Goal: Information Seeking & Learning: Learn about a topic

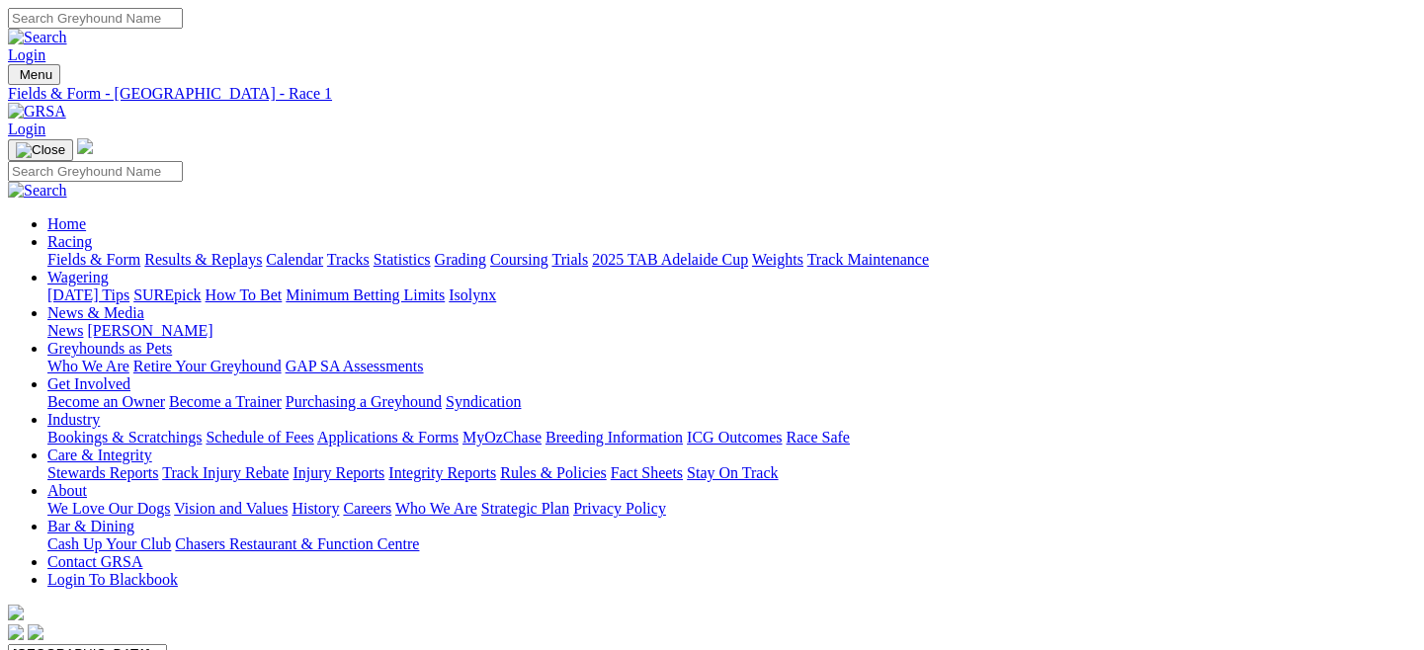
click at [103, 251] on link "Fields & Form" at bounding box center [93, 259] width 93 height 17
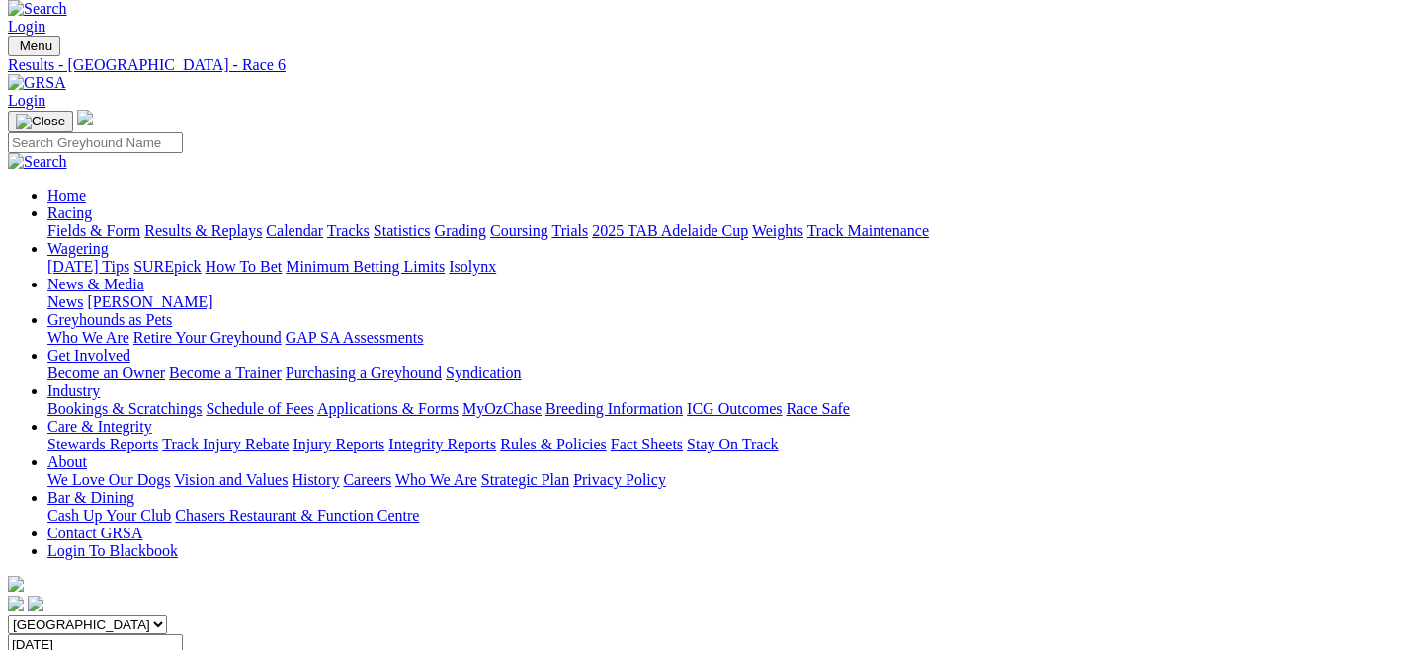
scroll to position [17, 0]
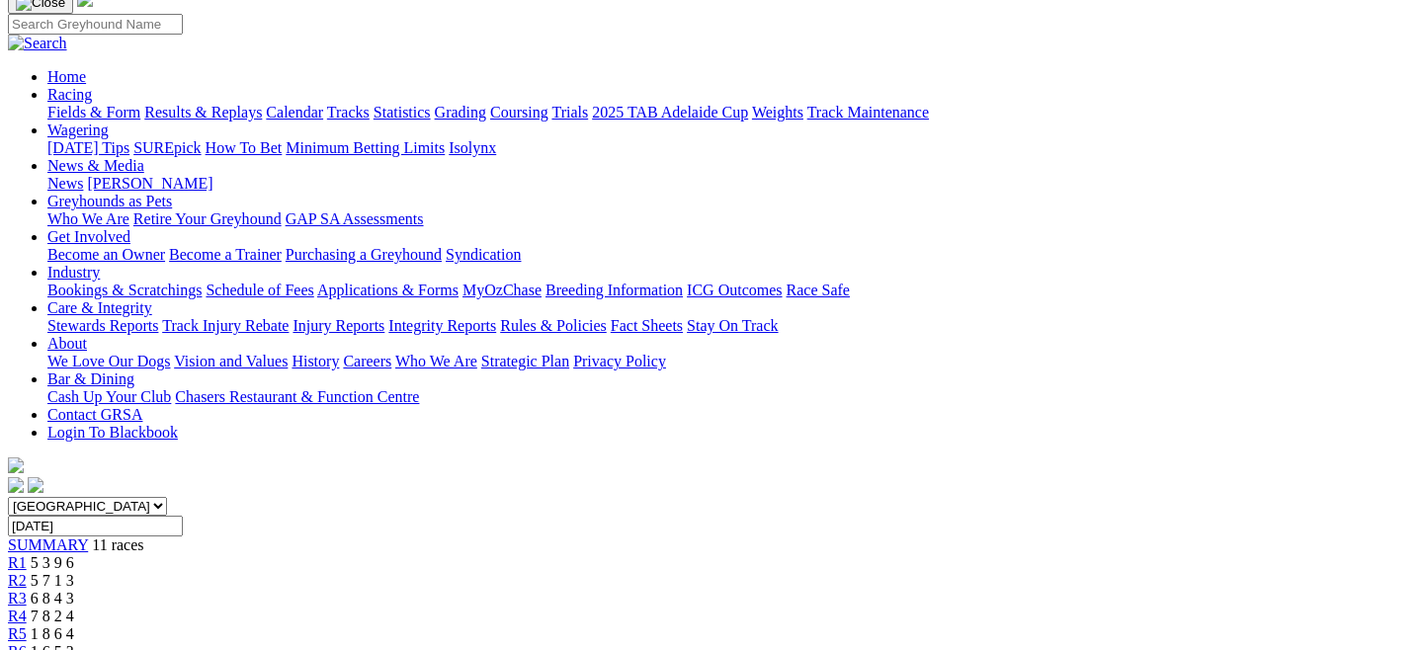
scroll to position [71, 0]
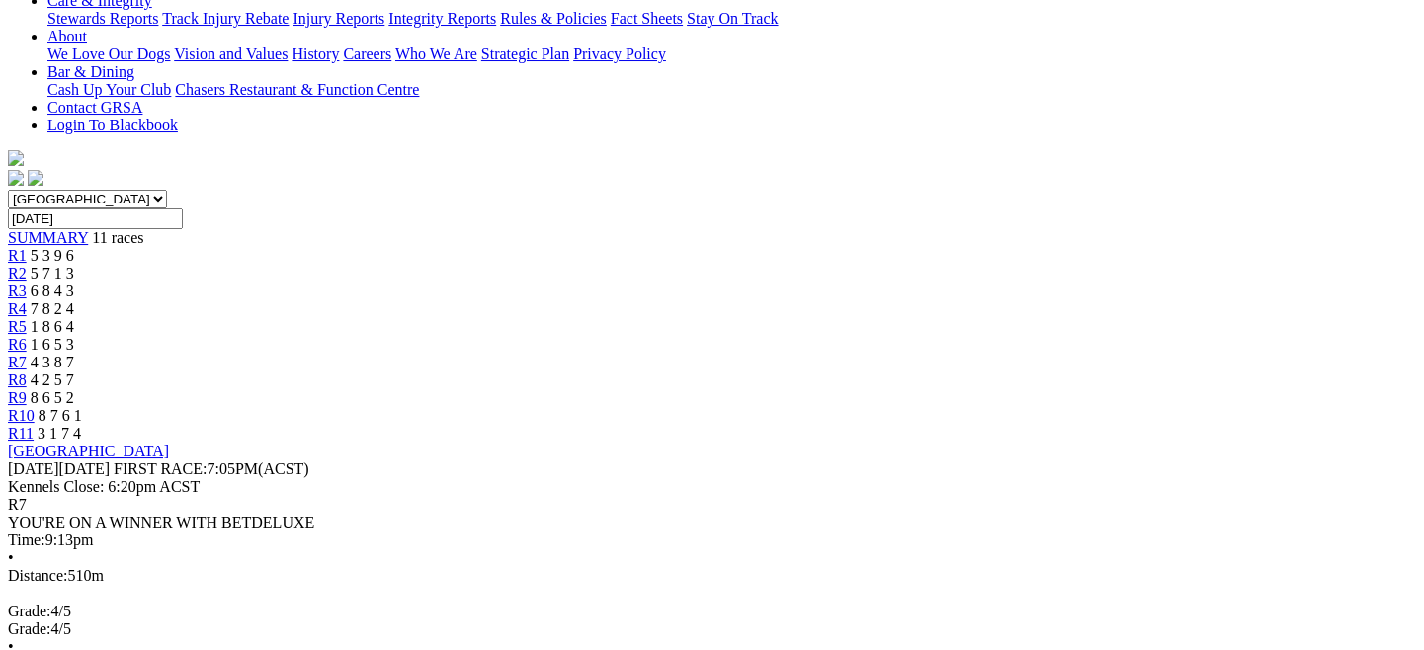
scroll to position [454, 0]
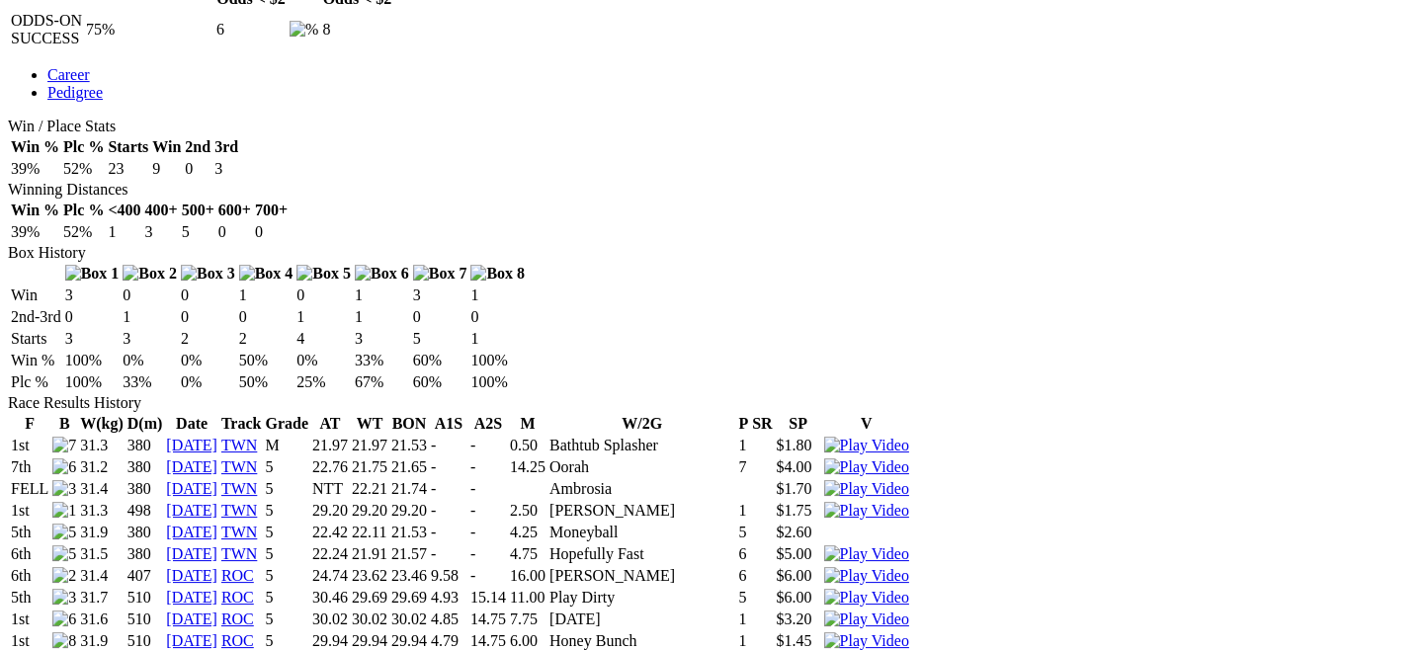
scroll to position [220, 0]
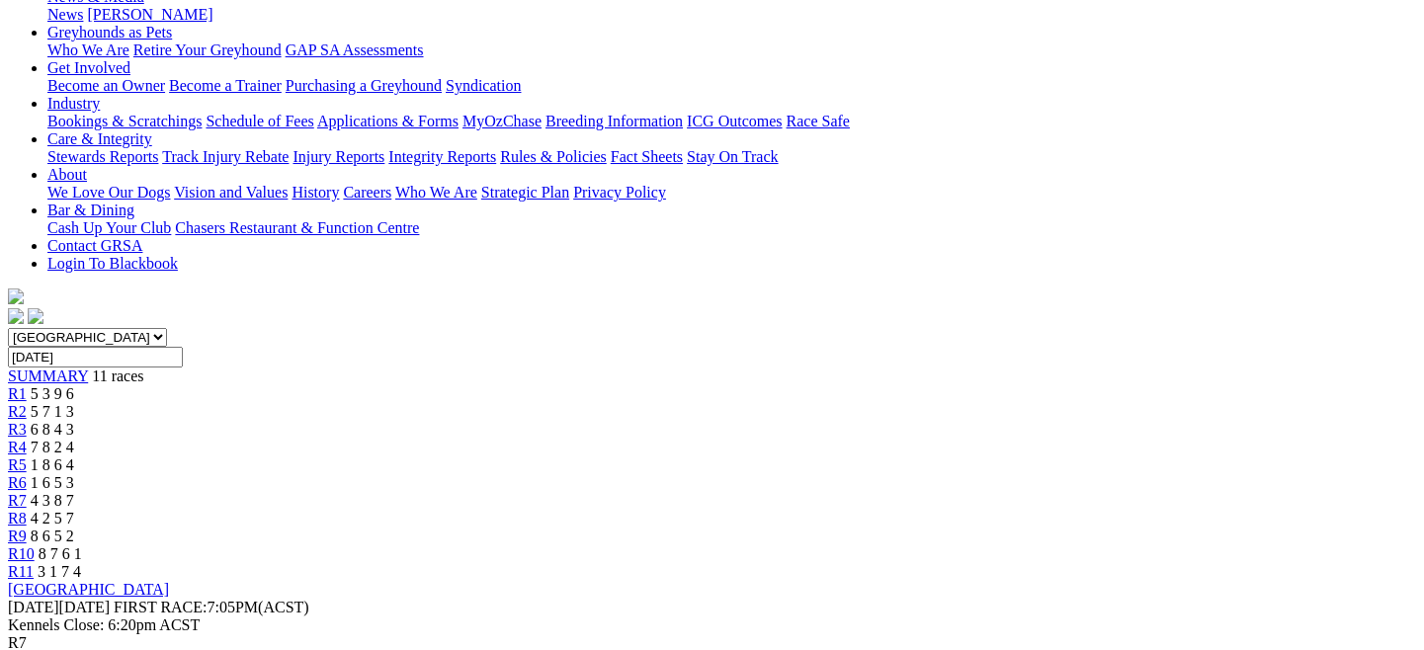
scroll to position [420, 0]
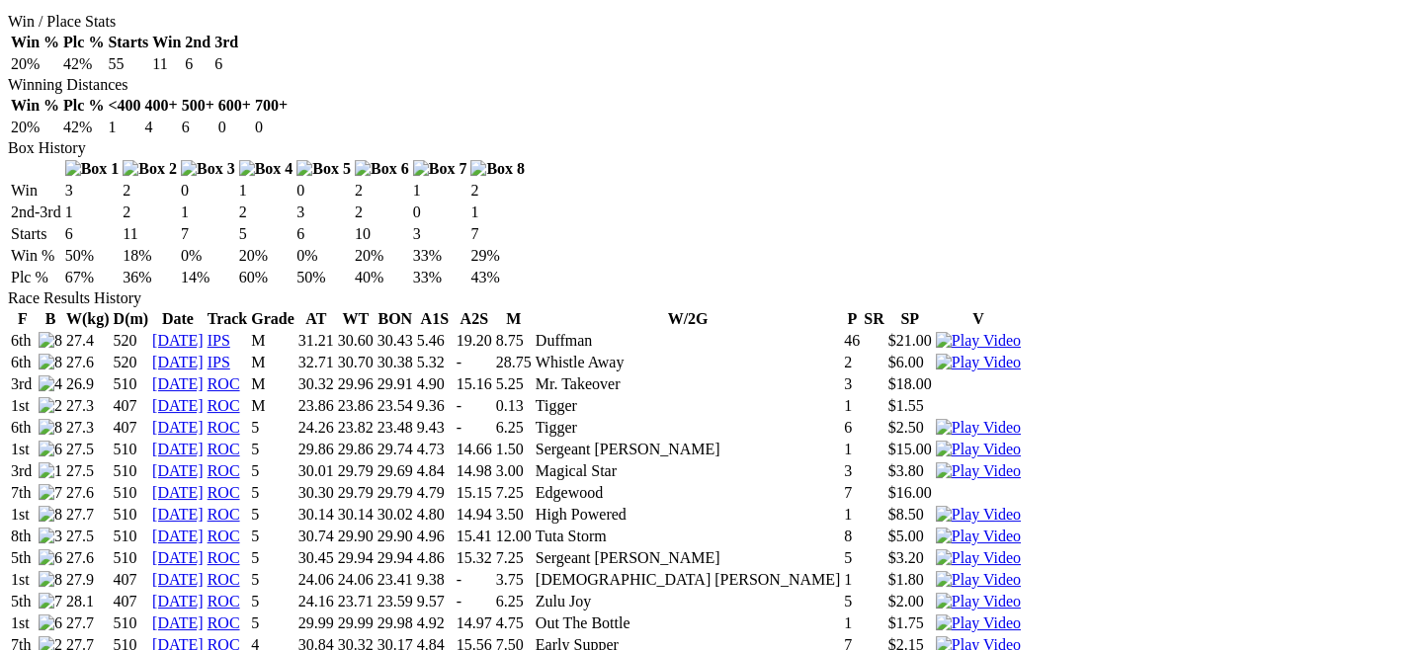
scroll to position [906, 0]
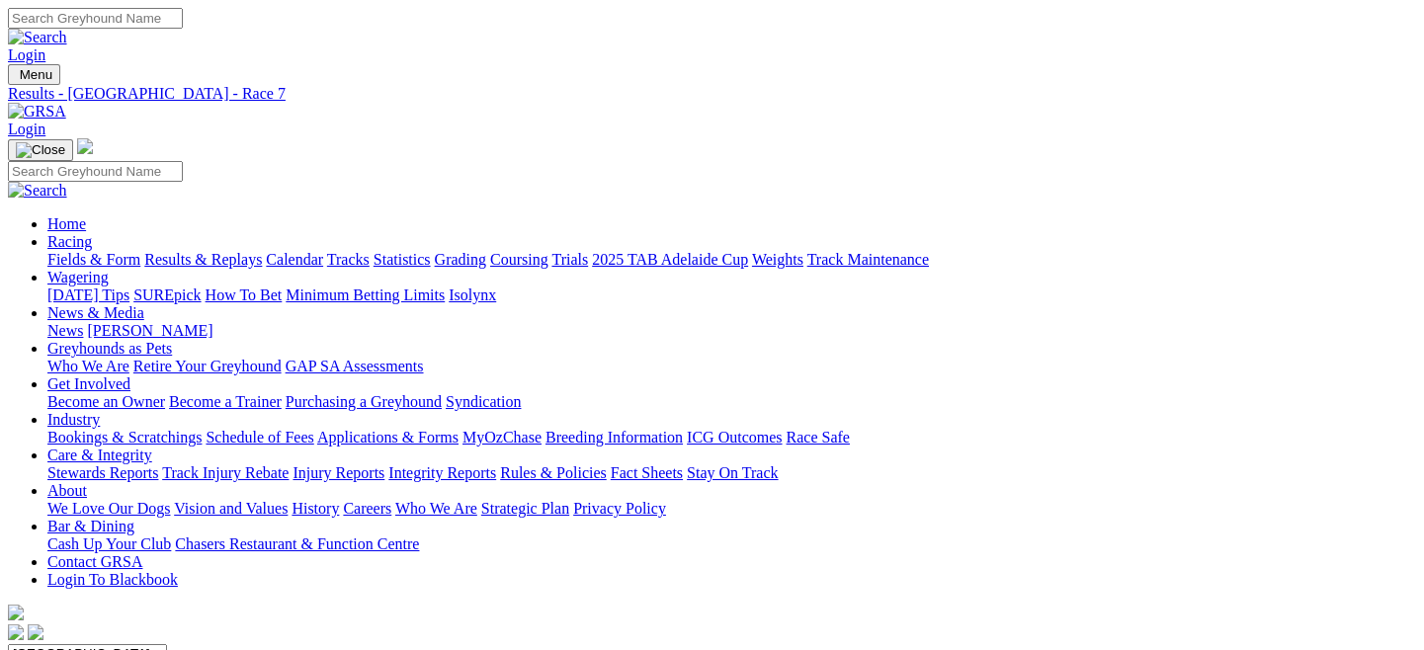
click at [110, 251] on link "Fields & Form" at bounding box center [93, 259] width 93 height 17
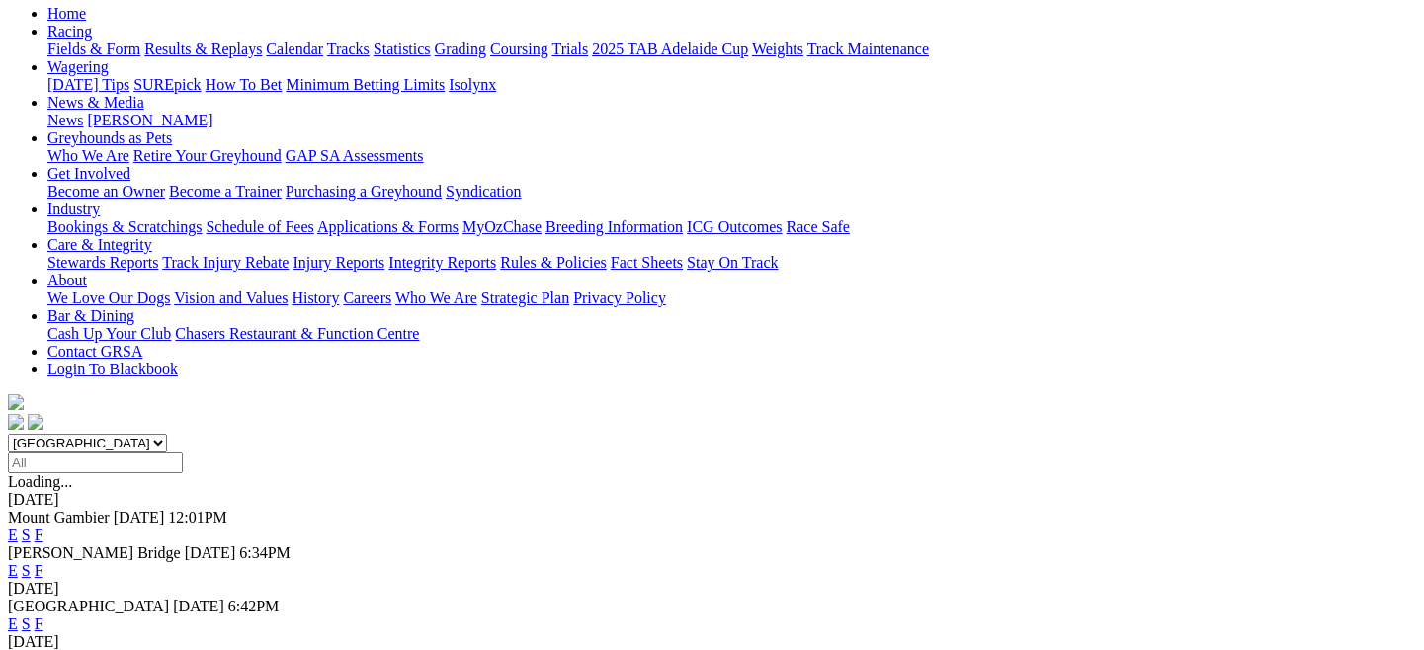
scroll to position [211, 0]
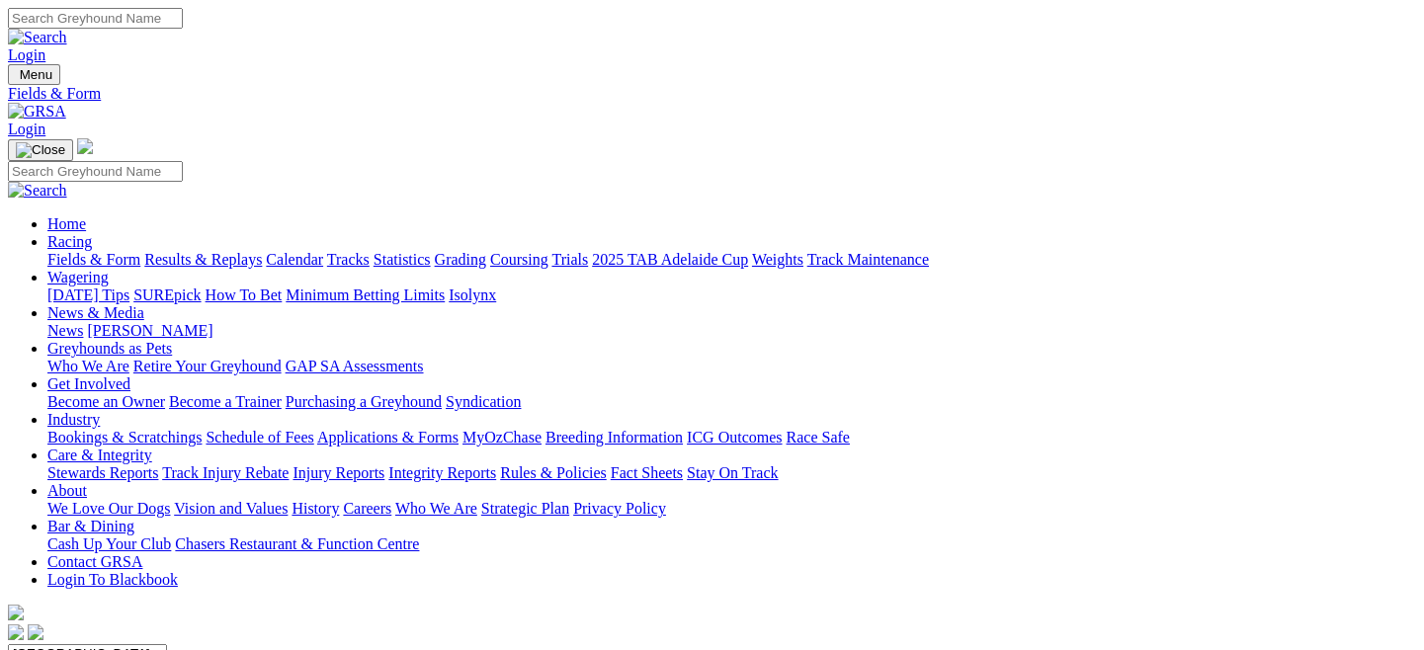
click at [167, 644] on select "South Australia New South Wales Northern Territory Queensland Tasmania Victoria…" at bounding box center [87, 653] width 159 height 19
select select "QLD"
click at [93, 644] on select "South Australia New South Wales Northern Territory Queensland Tasmania Victoria…" at bounding box center [87, 653] width 159 height 19
drag, startPoint x: 0, startPoint y: 0, endPoint x: 582, endPoint y: 401, distance: 706.8
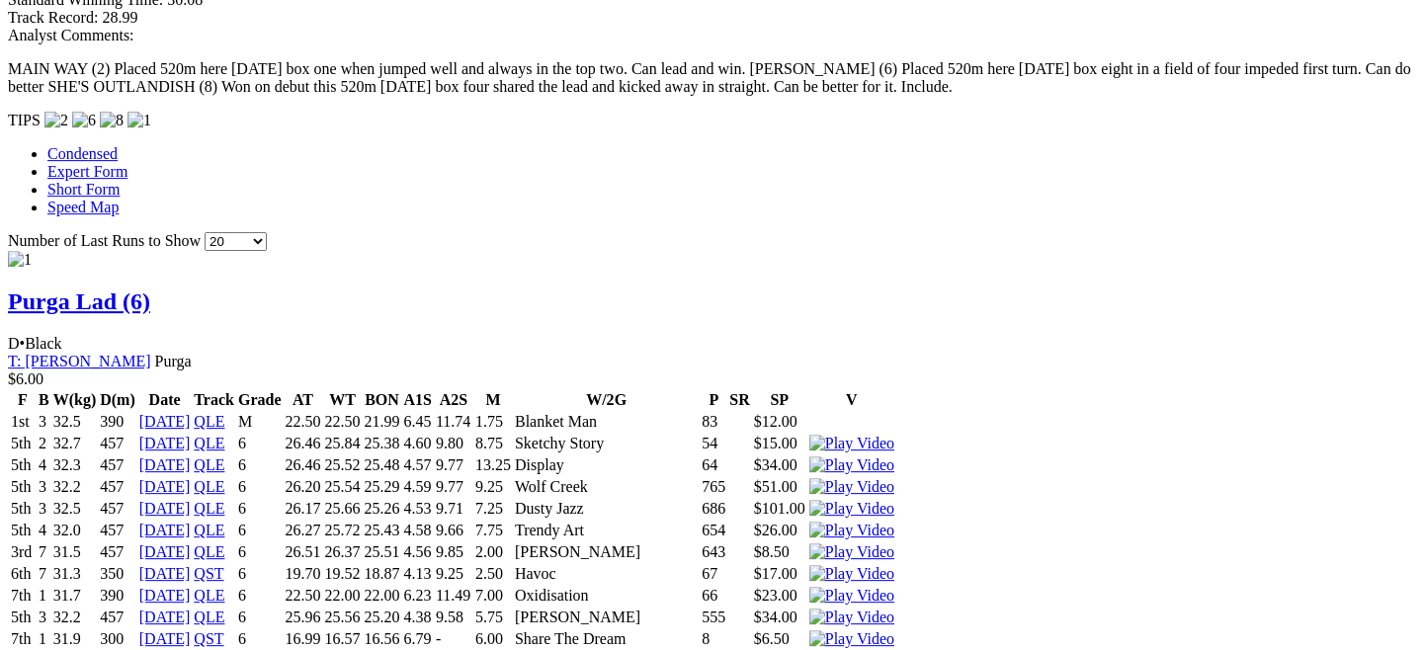
scroll to position [1781, 0]
